Goal: Navigation & Orientation: Find specific page/section

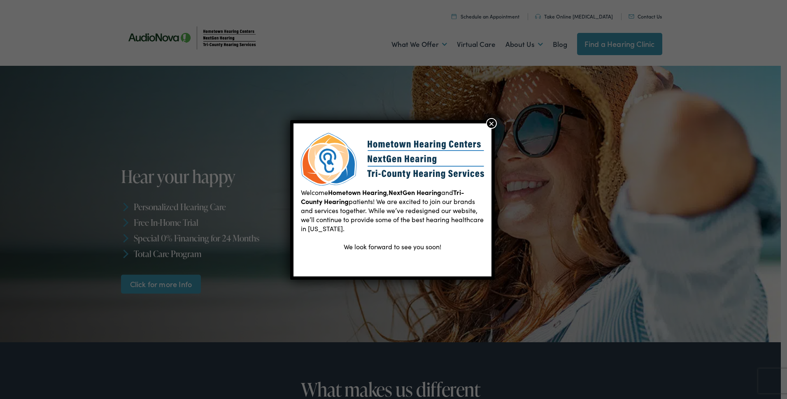
click at [490, 124] on button "×" at bounding box center [491, 123] width 11 height 11
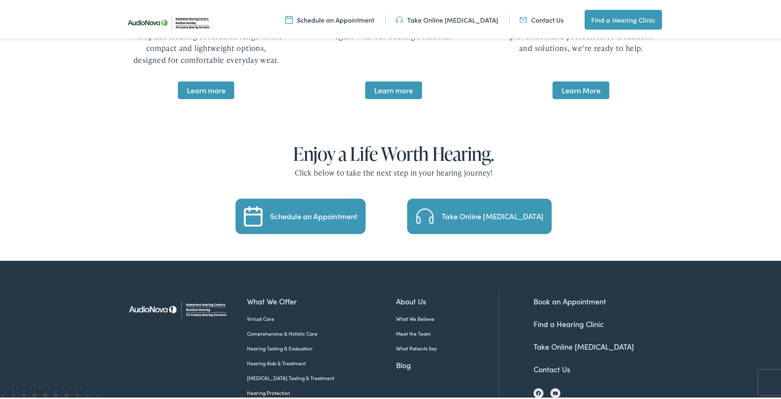
scroll to position [1718, 0]
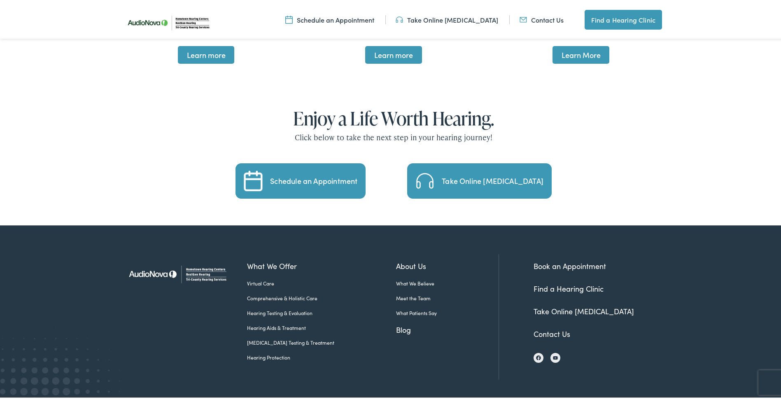
click at [413, 293] on link "Meet the Team" at bounding box center [447, 296] width 103 height 7
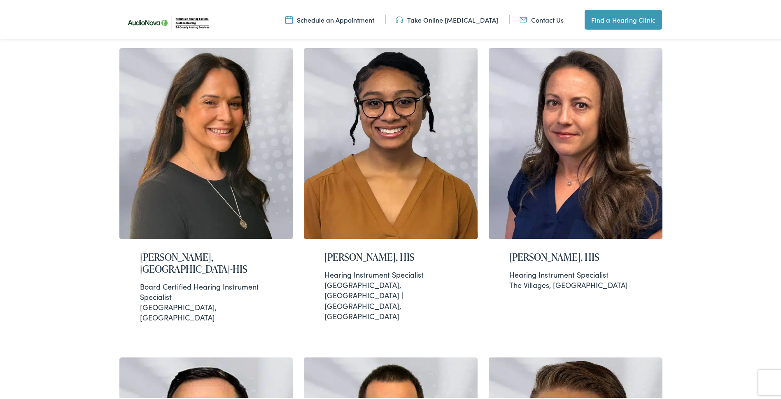
scroll to position [165, 0]
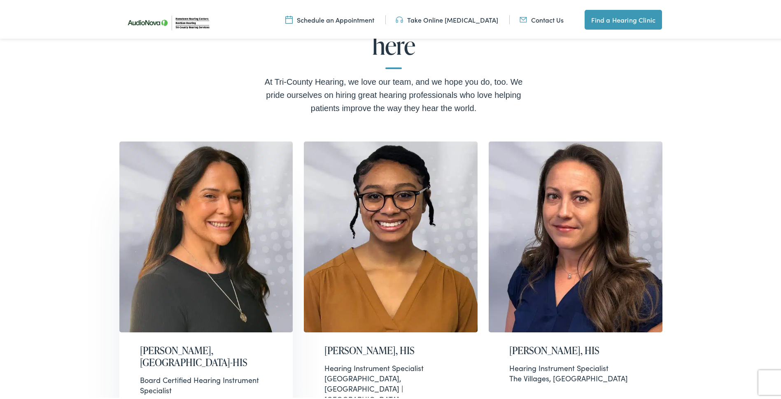
click at [174, 236] on img at bounding box center [206, 235] width 174 height 191
click at [138, 21] on img at bounding box center [169, 21] width 95 height 33
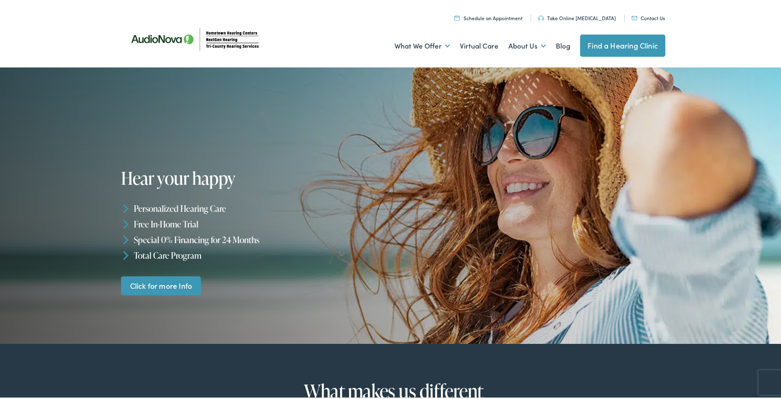
click at [160, 40] on img at bounding box center [196, 38] width 148 height 52
